Goal: Task Accomplishment & Management: Manage account settings

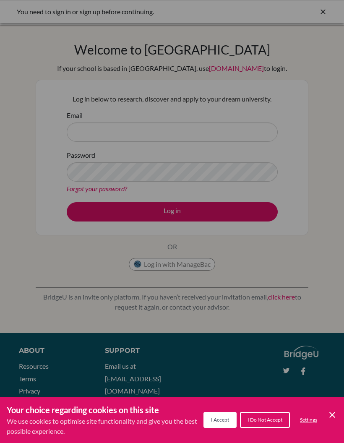
click at [328, 211] on div "Cookie Preferences" at bounding box center [172, 221] width 344 height 443
click at [222, 419] on span "I Accept" at bounding box center [220, 419] width 18 height 6
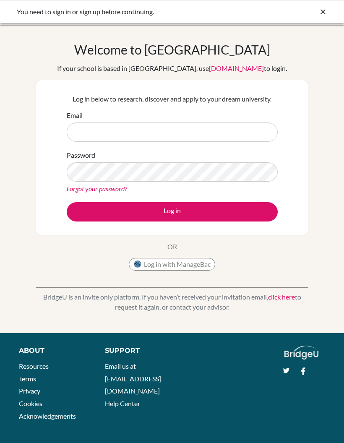
click at [216, 118] on div "Email" at bounding box center [172, 125] width 211 height 31
click at [212, 137] on input "Email" at bounding box center [172, 131] width 211 height 19
type input "[EMAIL_ADDRESS][DOMAIN_NAME]"
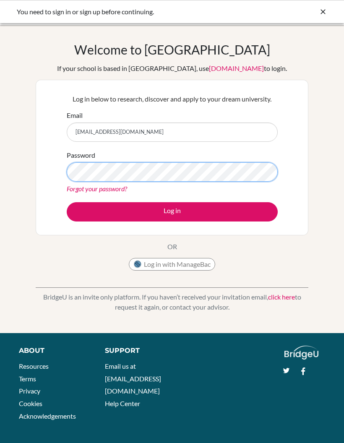
click at [172, 211] on button "Log in" at bounding box center [172, 211] width 211 height 19
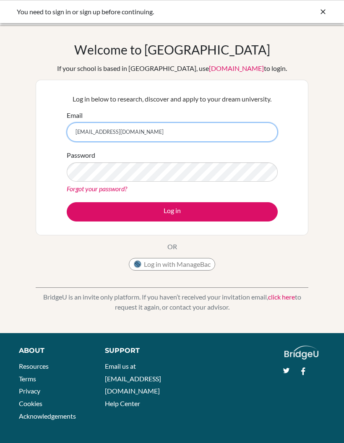
click at [233, 137] on input "[EMAIL_ADDRESS][DOMAIN_NAME]" at bounding box center [172, 131] width 211 height 19
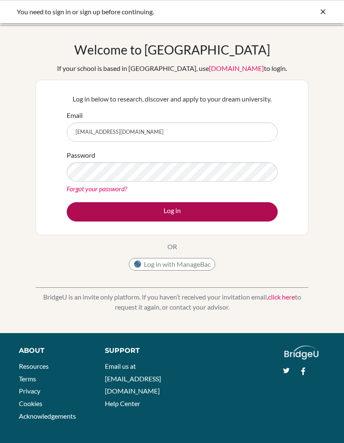
click at [233, 215] on button "Log in" at bounding box center [172, 211] width 211 height 19
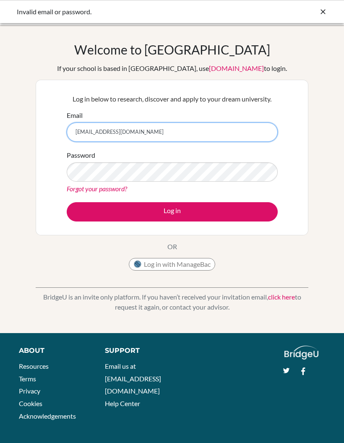
click at [219, 132] on input "[EMAIL_ADDRESS][DOMAIN_NAME]" at bounding box center [172, 131] width 211 height 19
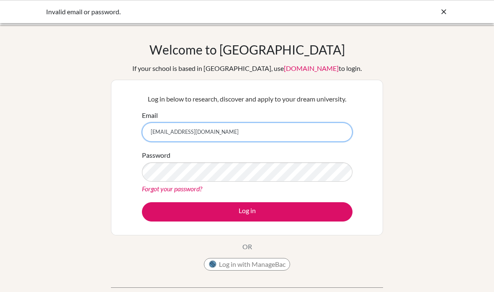
click at [308, 129] on input "[EMAIL_ADDRESS][DOMAIN_NAME]" at bounding box center [247, 131] width 211 height 19
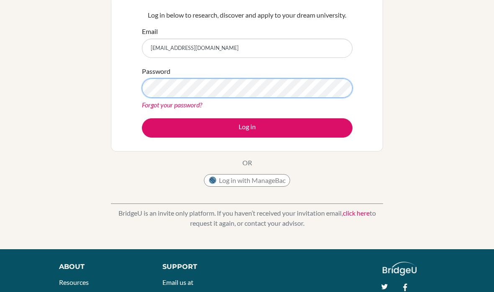
scroll to position [83, 0]
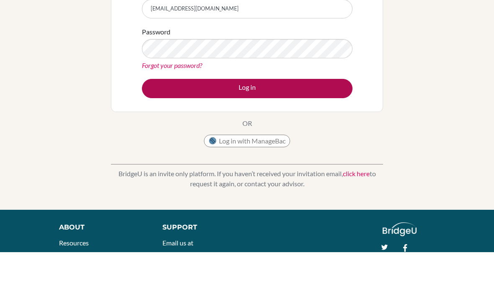
click at [271, 119] on button "Log in" at bounding box center [247, 128] width 211 height 19
click at [317, 119] on button "Log in" at bounding box center [247, 128] width 211 height 19
